Goal: Information Seeking & Learning: Learn about a topic

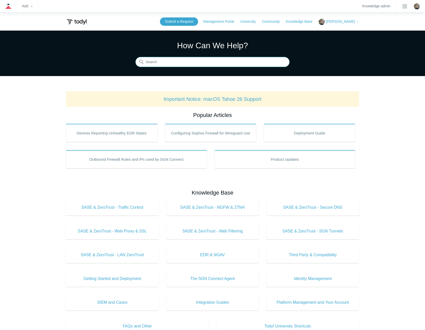
click at [263, 64] on input "Search" at bounding box center [212, 62] width 154 height 10
type input "lzt"
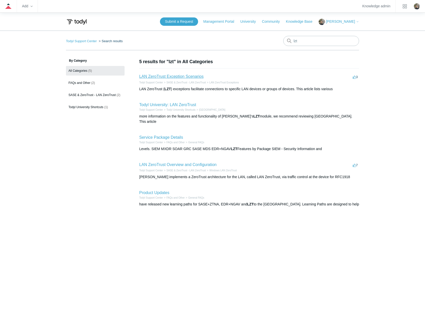
click at [189, 75] on link "LAN ZeroTrust Exception Scenarios" at bounding box center [171, 76] width 64 height 4
click at [182, 104] on link "Todyl University: LAN ZeroTrust" at bounding box center [167, 104] width 57 height 4
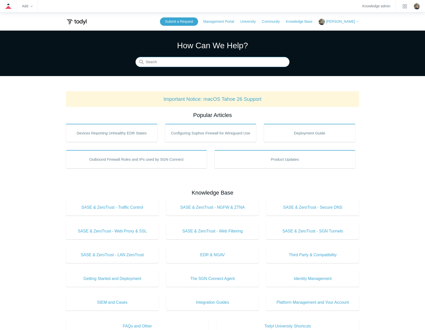
click at [195, 65] on input "Search" at bounding box center [212, 62] width 154 height 10
type input "trusted applications"
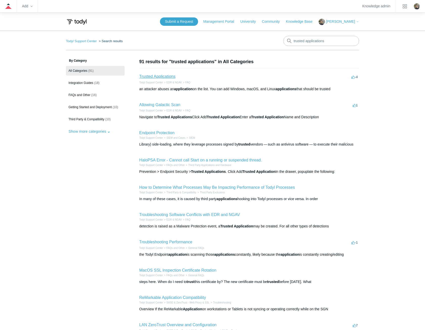
click at [162, 77] on link "Trusted Applications" at bounding box center [157, 76] width 36 height 4
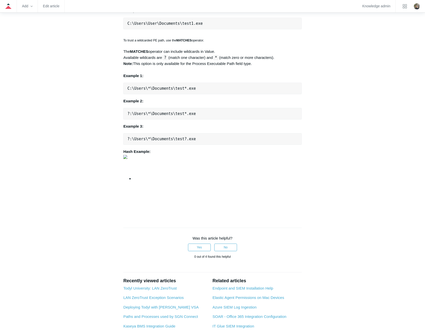
scroll to position [480, 0]
